Goal: Task Accomplishment & Management: Use online tool/utility

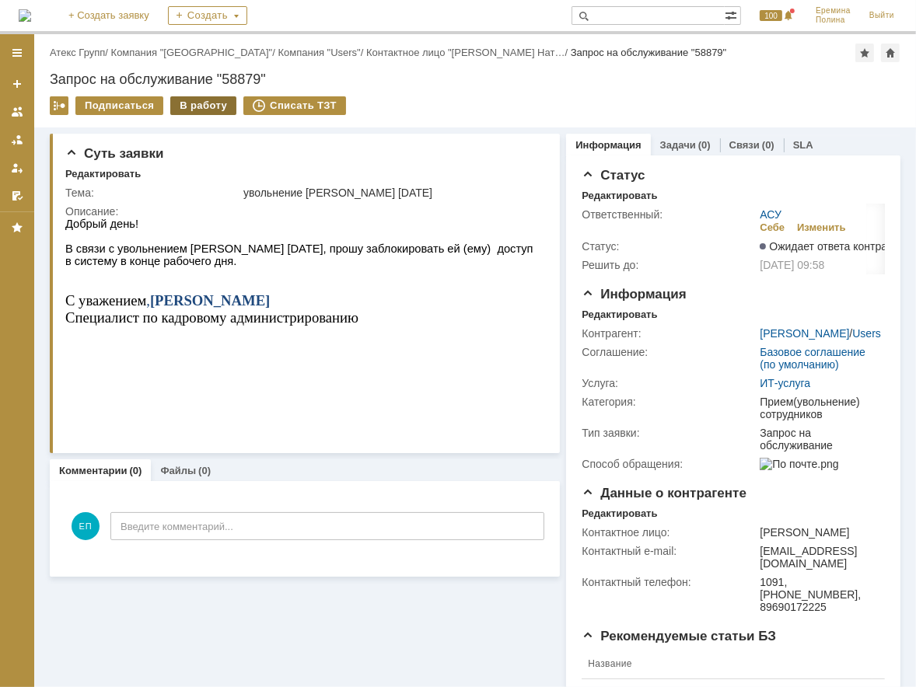
click at [210, 112] on div "В работу" at bounding box center [203, 105] width 66 height 19
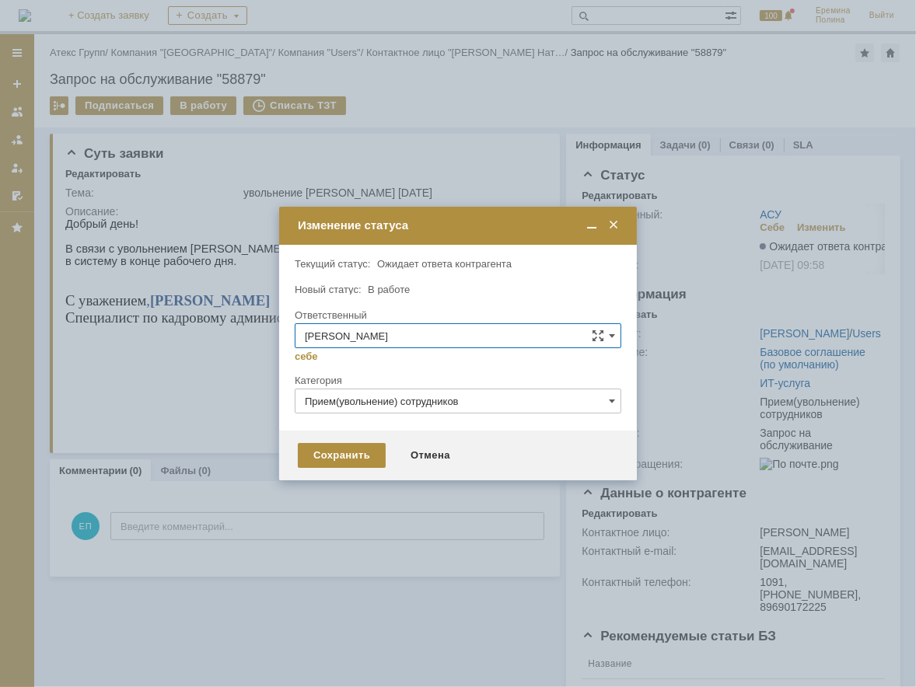
click at [374, 397] on input "Прием(увольнение) сотрудников" at bounding box center [458, 401] width 327 height 25
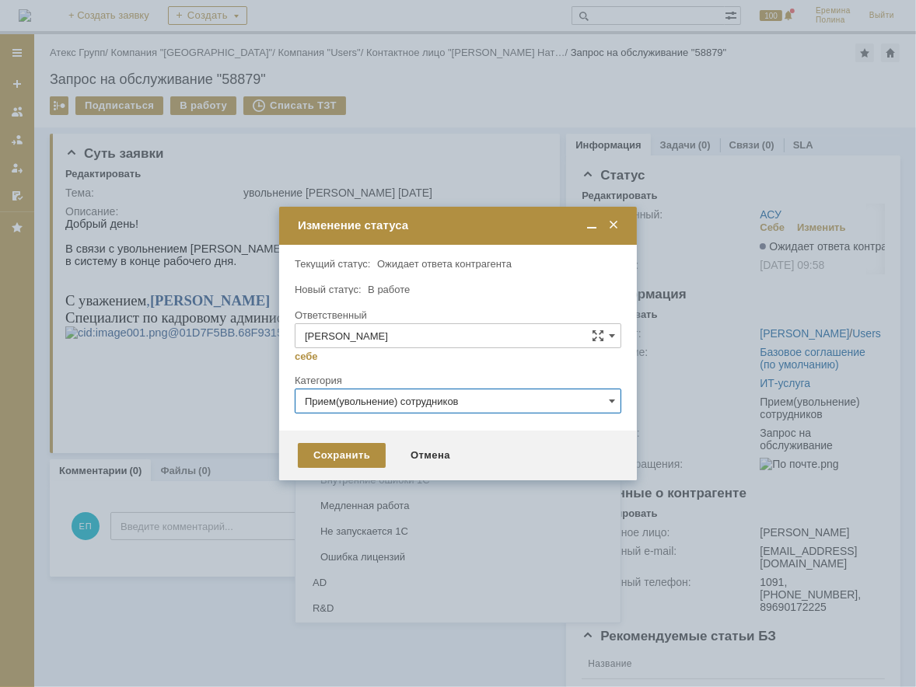
click at [588, 342] on input "[PERSON_NAME]" at bounding box center [458, 335] width 327 height 25
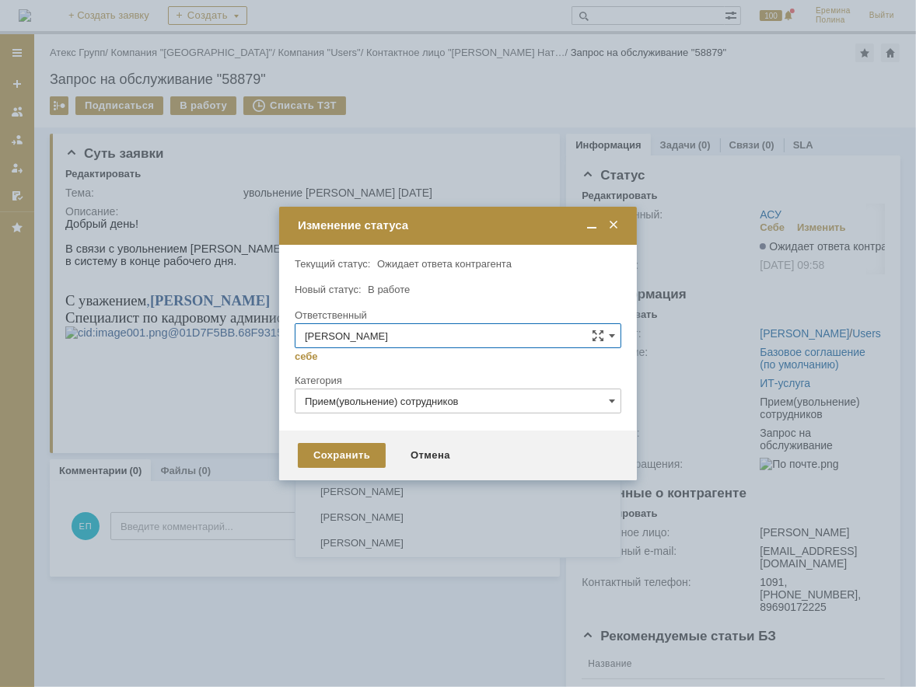
type input "Прием(увольнение) сотрудников"
click at [550, 272] on div at bounding box center [458, 277] width 327 height 11
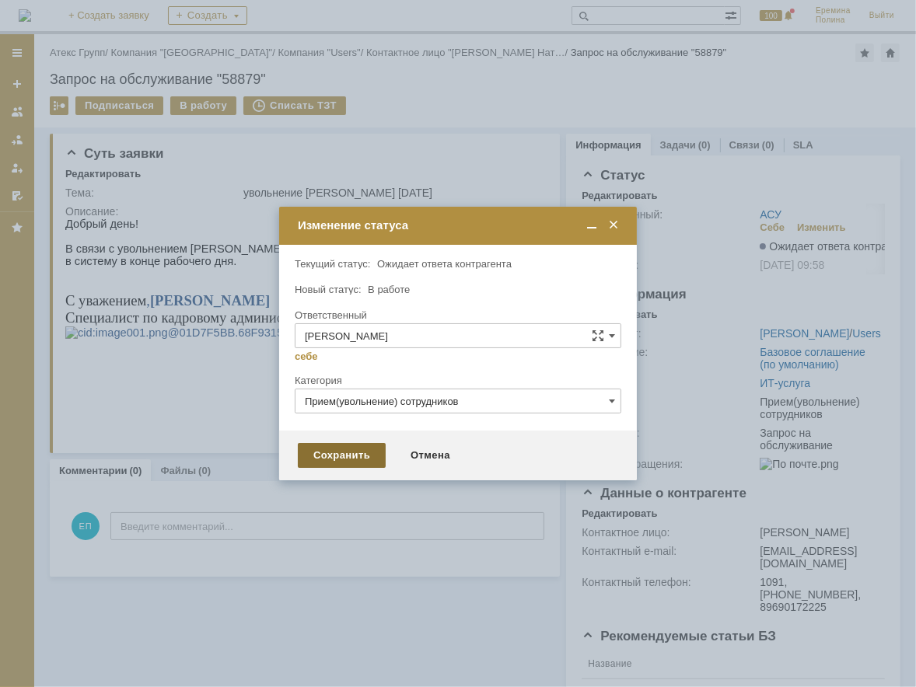
type input "[PERSON_NAME]"
click at [348, 464] on div "Сохранить" at bounding box center [342, 455] width 88 height 25
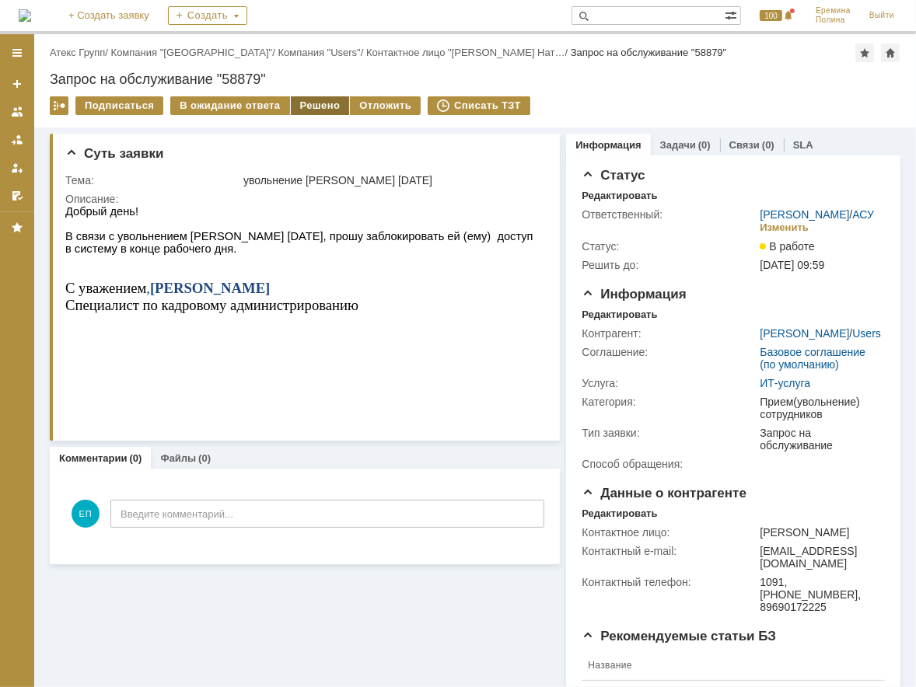
click at [310, 101] on div "Решено" at bounding box center [320, 105] width 59 height 19
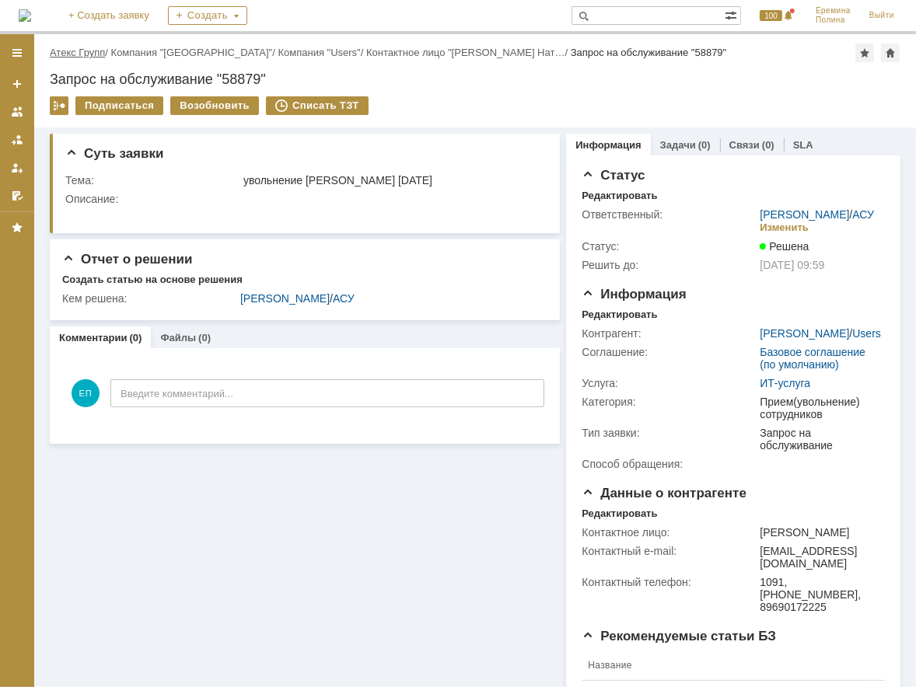
click at [94, 54] on link "Атекс Групп" at bounding box center [77, 53] width 55 height 12
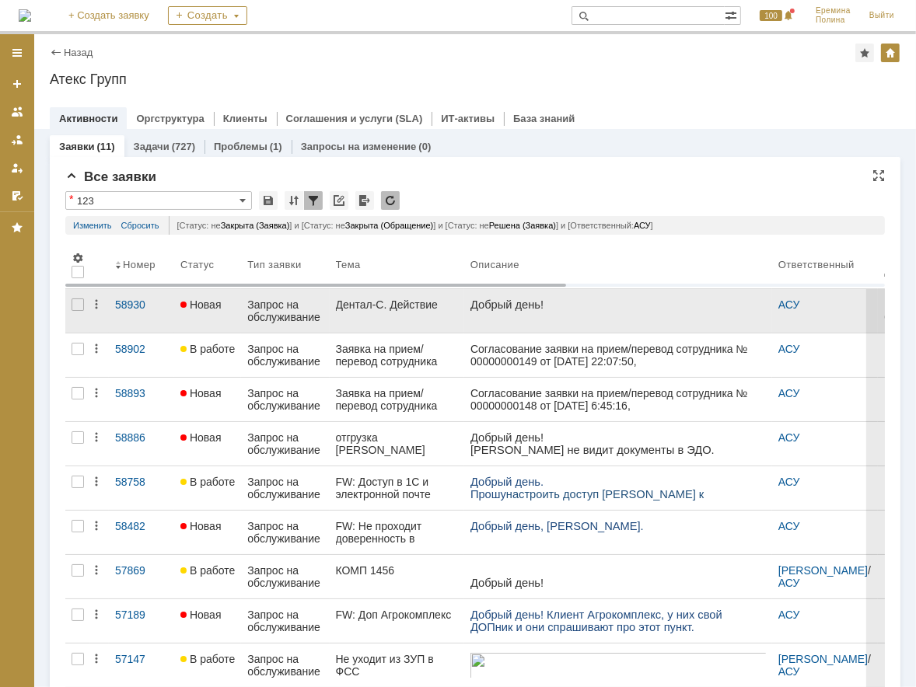
click at [400, 307] on div "Дентал-С. Действие" at bounding box center [397, 305] width 122 height 12
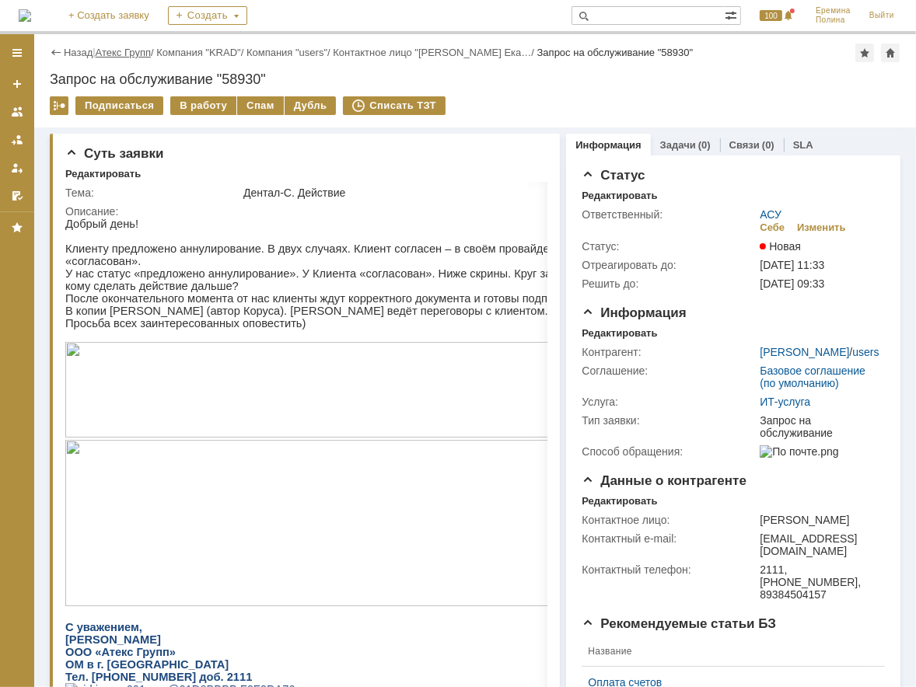
click at [109, 52] on link "Атекс Групп" at bounding box center [123, 53] width 55 height 12
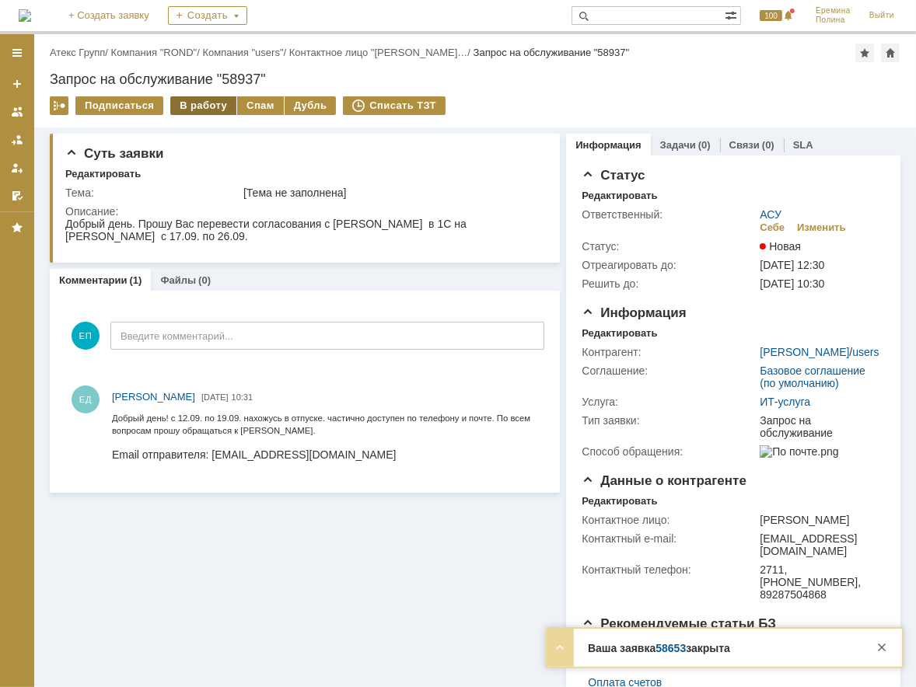
click at [183, 103] on div "В работу" at bounding box center [203, 105] width 66 height 19
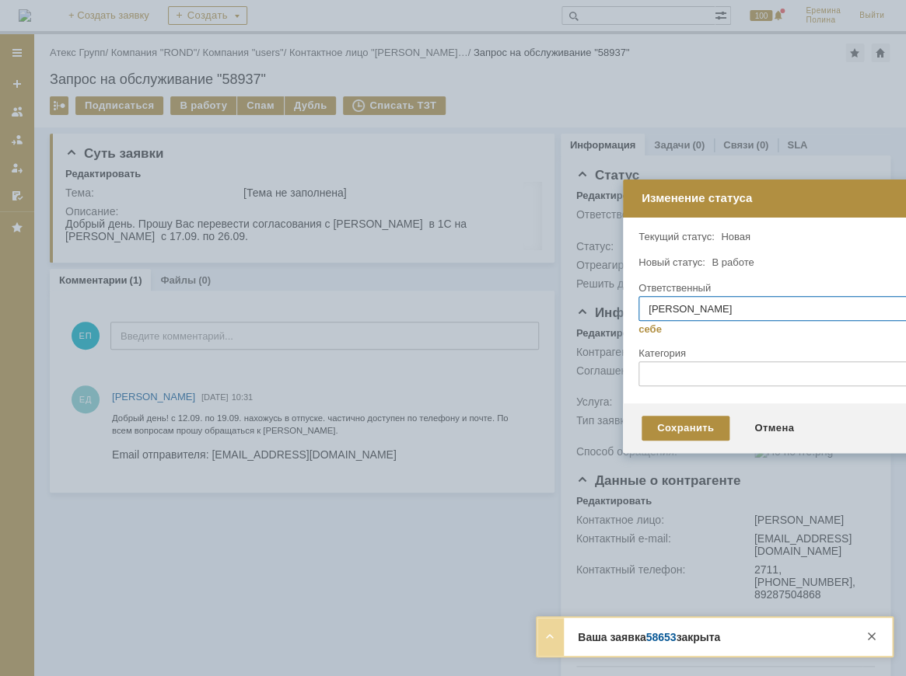
drag, startPoint x: 509, startPoint y: 218, endPoint x: 856, endPoint y: 178, distance: 349.9
click at [856, 191] on div "Изменение статуса" at bounding box center [802, 198] width 323 height 14
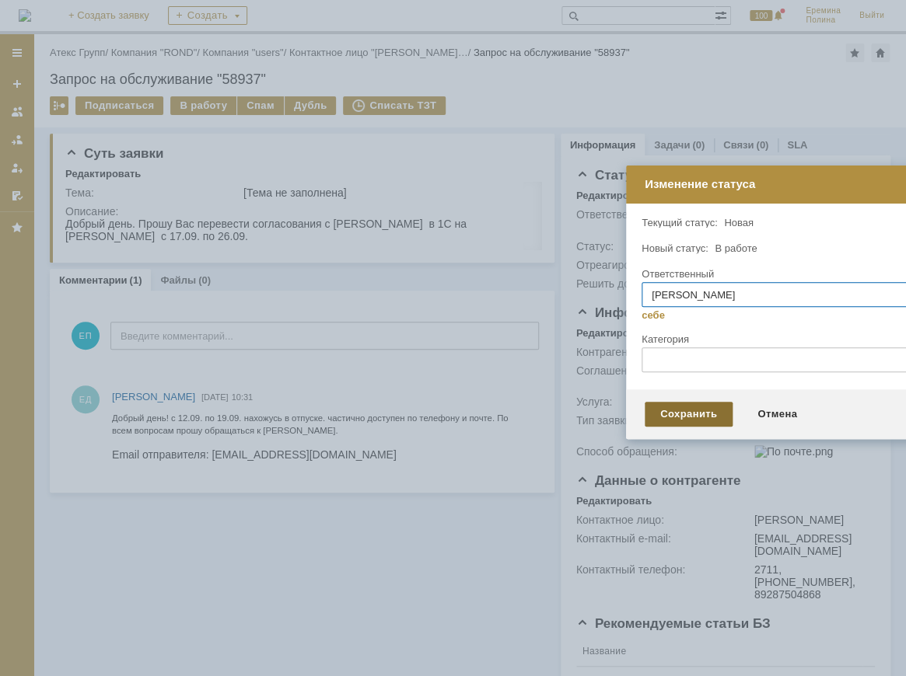
click at [709, 413] on div "Сохранить" at bounding box center [689, 414] width 88 height 25
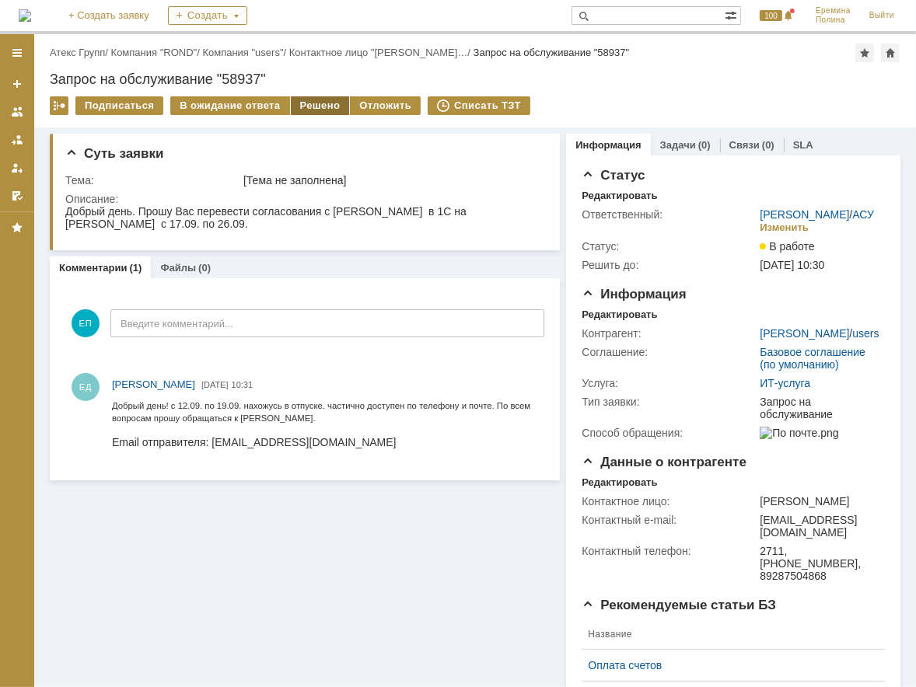
click at [301, 97] on div "Решено" at bounding box center [320, 105] width 59 height 19
